Goal: Transaction & Acquisition: Purchase product/service

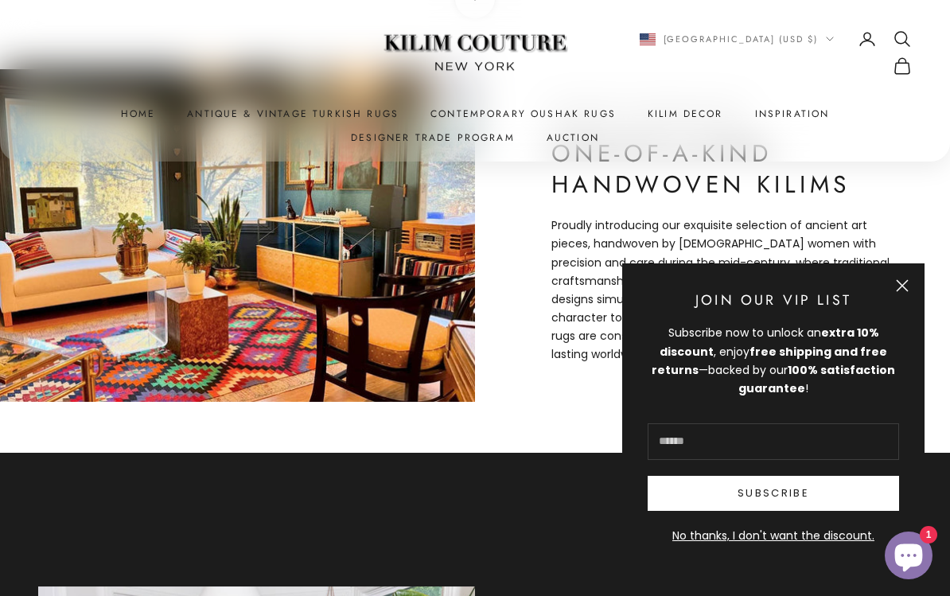
scroll to position [602, 0]
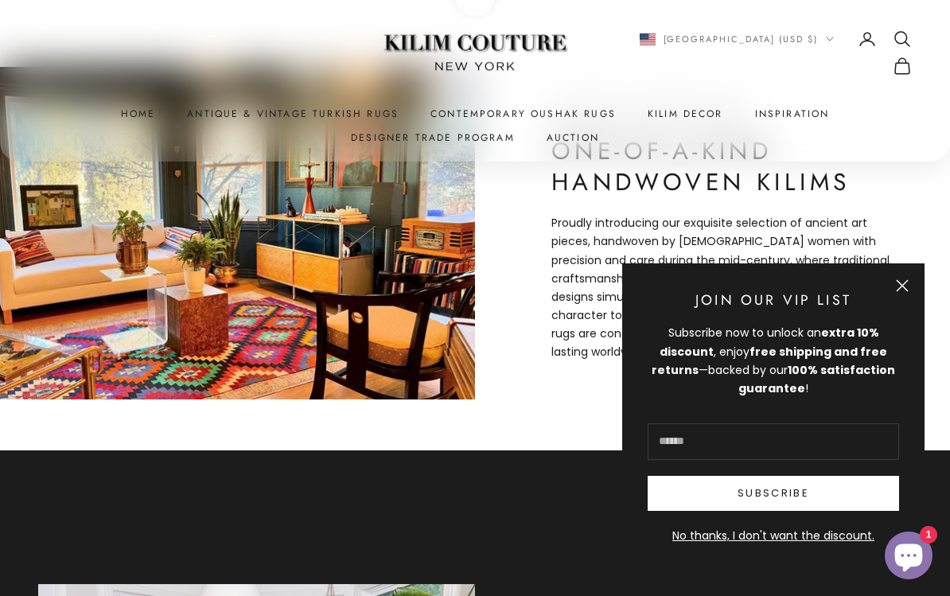
click at [909, 292] on button "Close" at bounding box center [902, 285] width 13 height 13
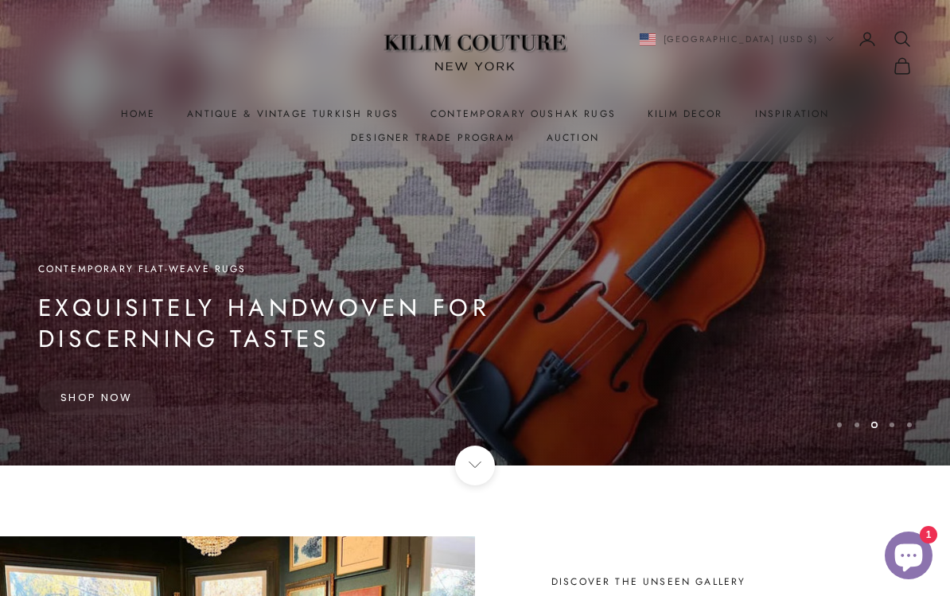
scroll to position [0, 0]
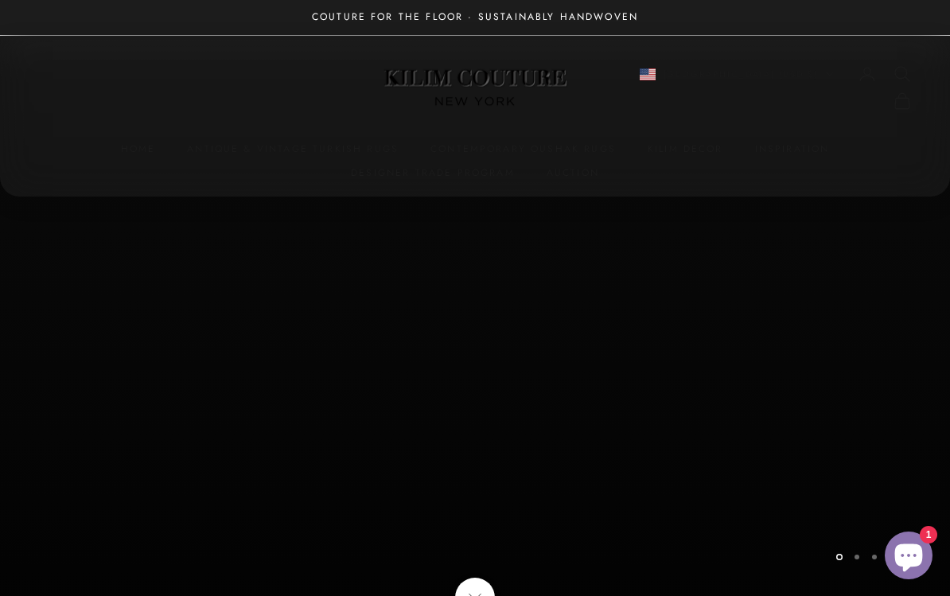
click at [684, 141] on summary "Kilim Decor" at bounding box center [686, 149] width 76 height 16
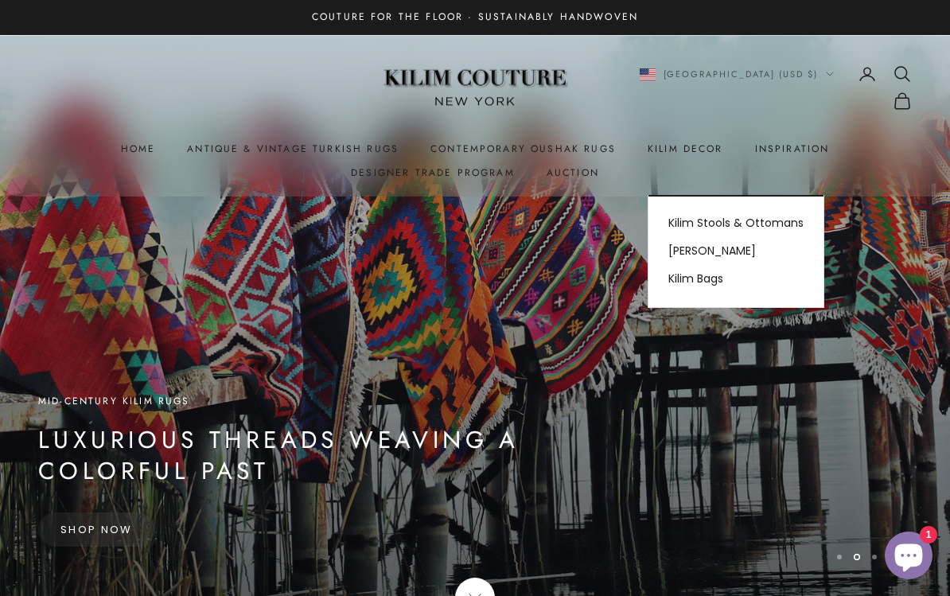
click at [571, 134] on x-header "Kilim Couture New York Navigation menu Home Antique & Vintage Turkish Rugs Cont…" at bounding box center [475, 116] width 950 height 162
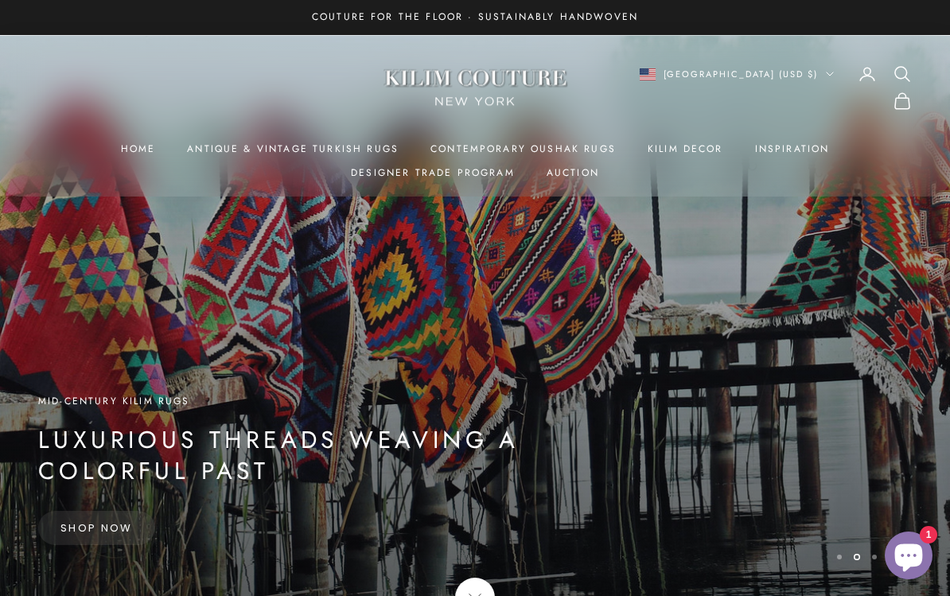
click at [105, 531] on link "Shop Now" at bounding box center [96, 527] width 117 height 33
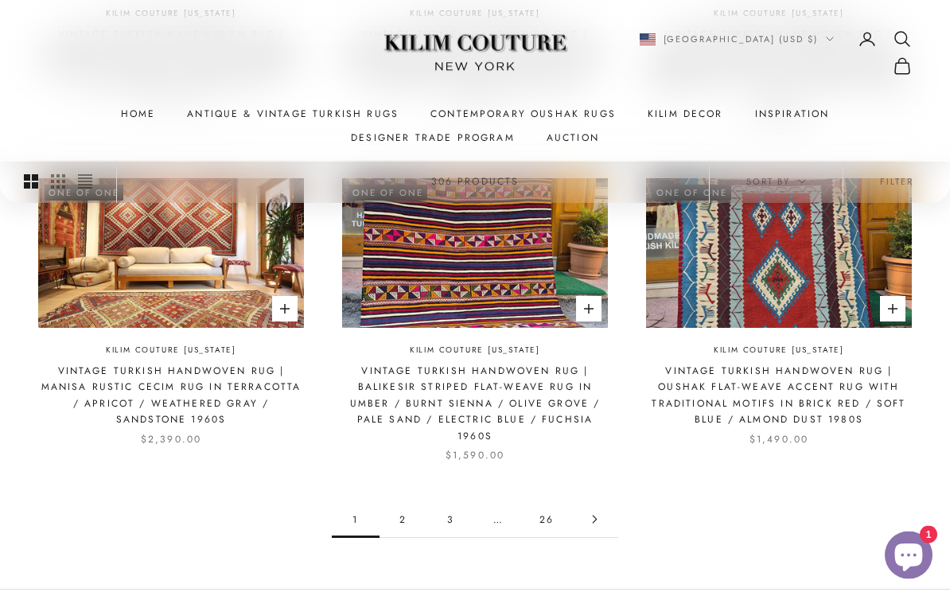
scroll to position [1369, 0]
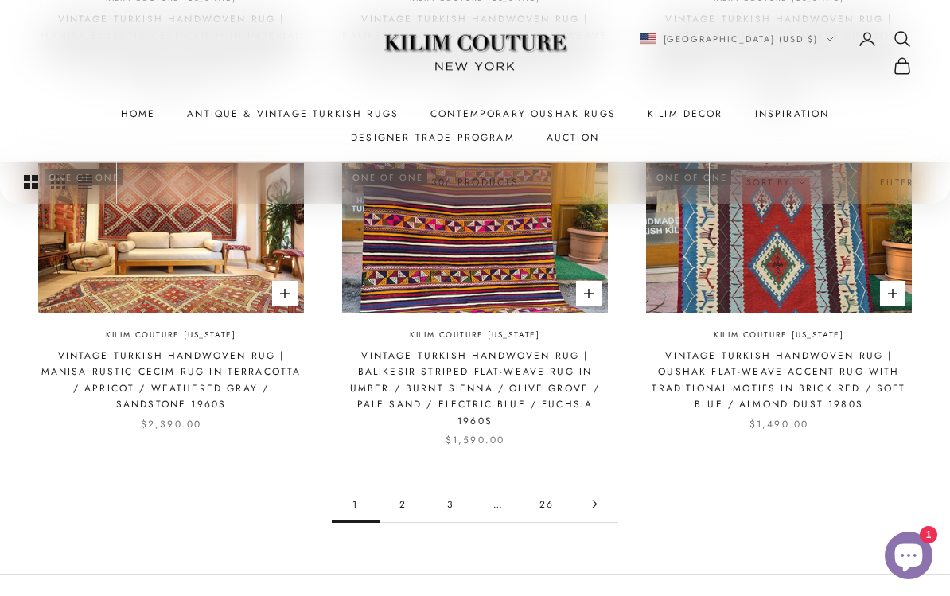
click at [405, 500] on link "2" at bounding box center [404, 504] width 48 height 36
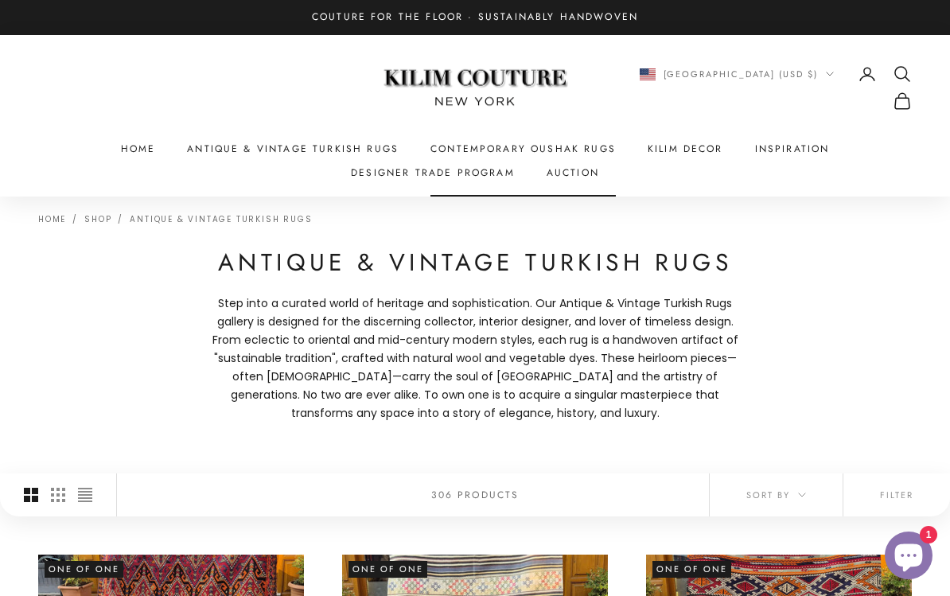
click at [493, 149] on link "Contemporary Oushak Rugs" at bounding box center [523, 149] width 185 height 16
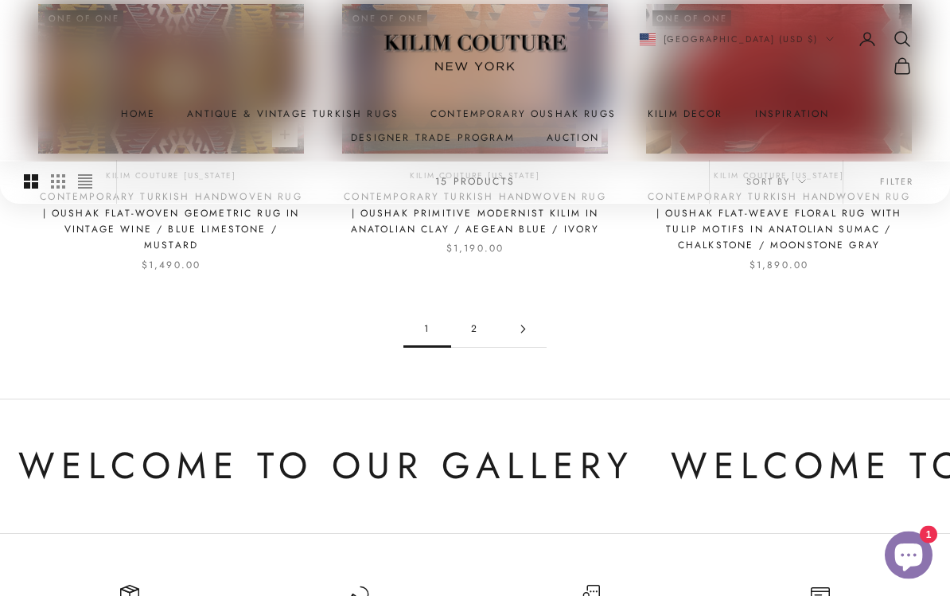
scroll to position [1543, 0]
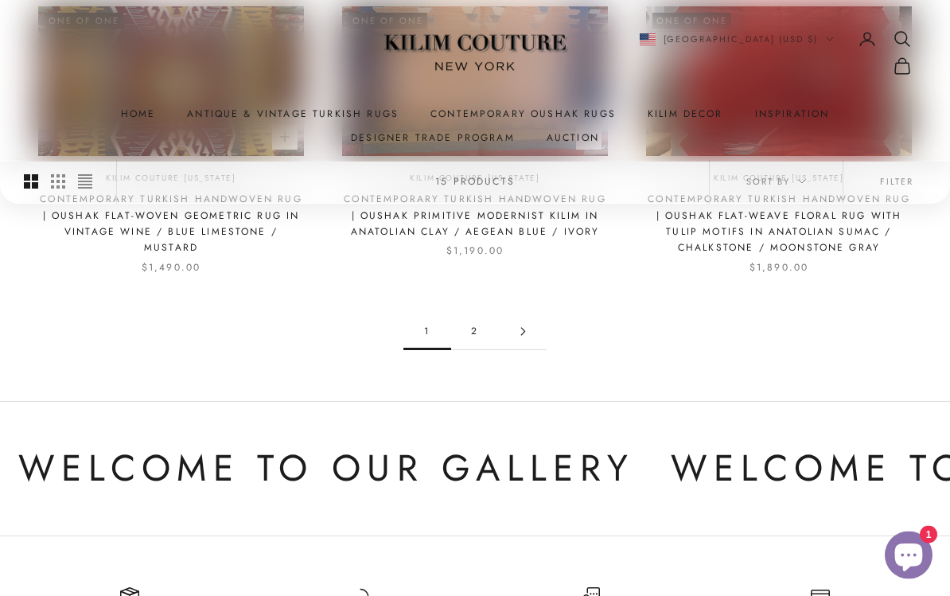
click at [472, 314] on link "2" at bounding box center [475, 332] width 48 height 36
